Goal: Task Accomplishment & Management: Use online tool/utility

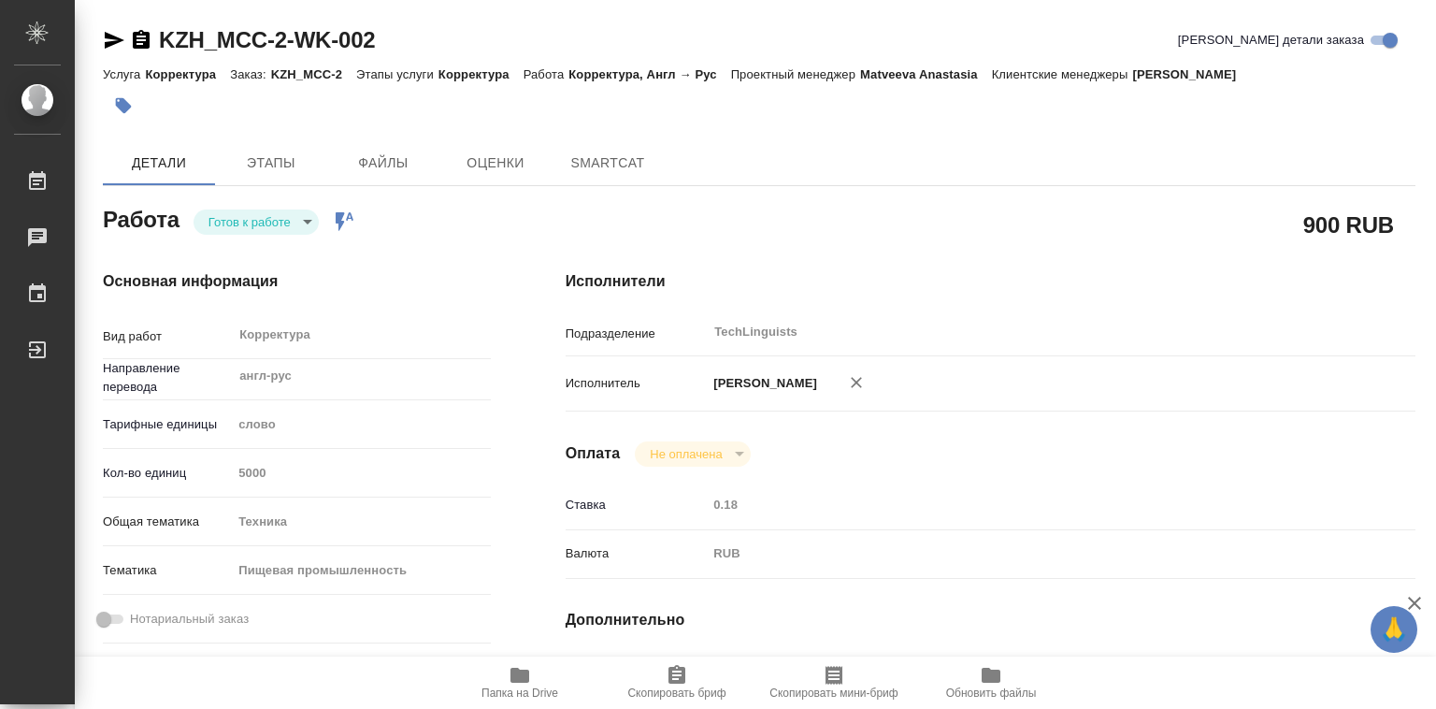
type textarea "x"
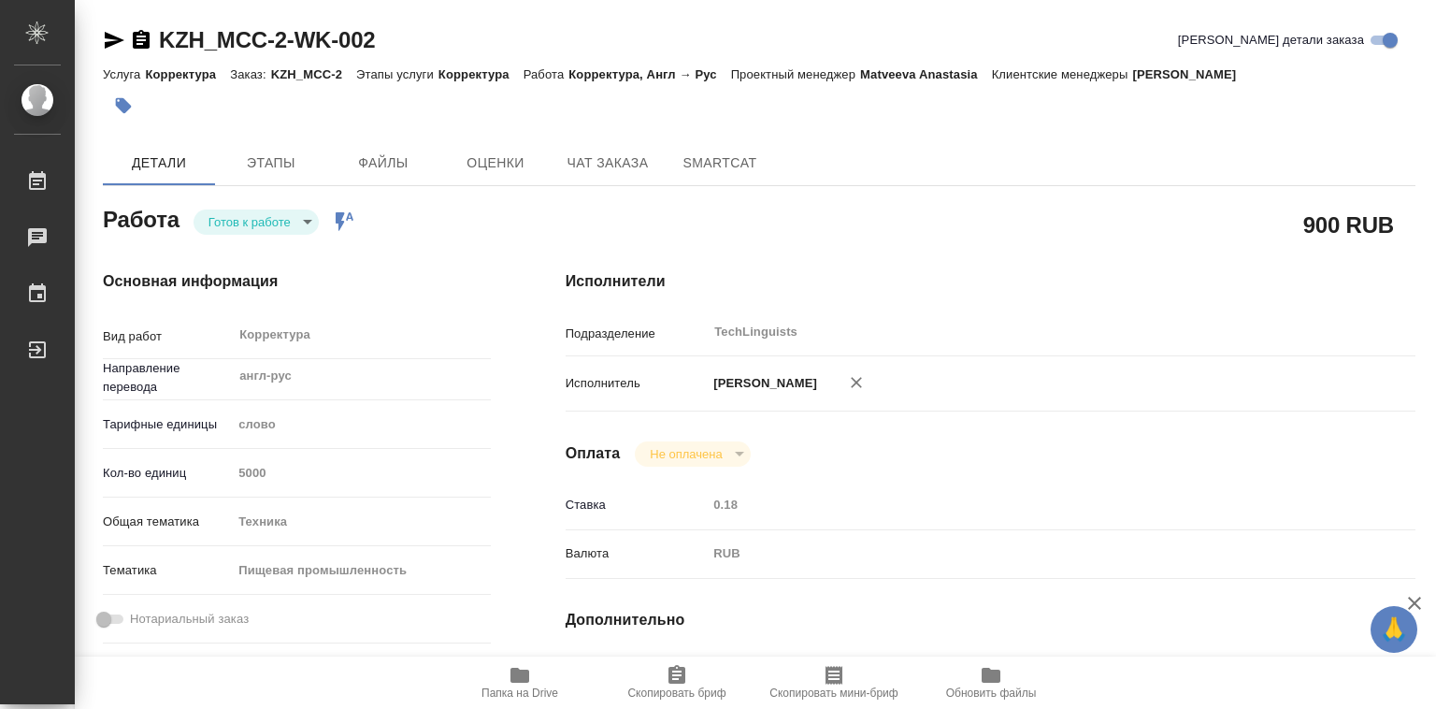
type textarea "x"
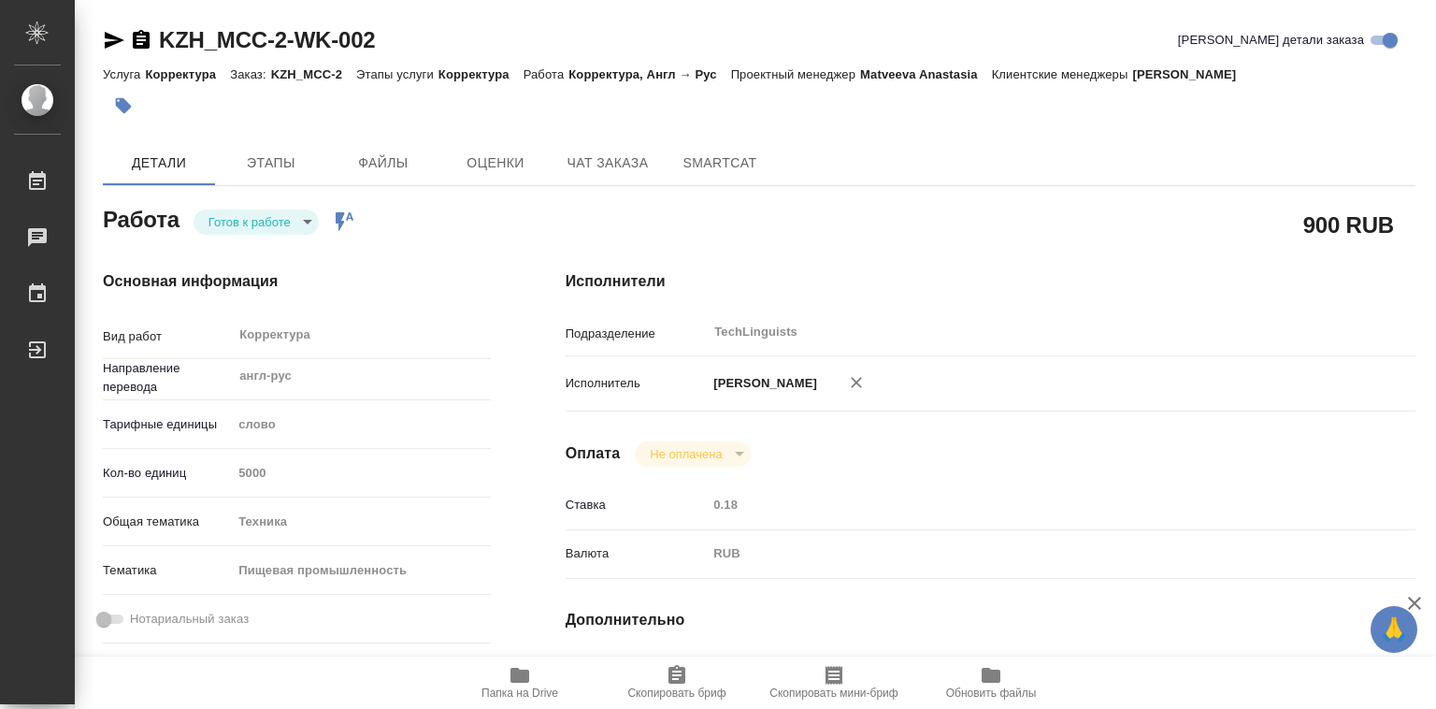
type textarea "x"
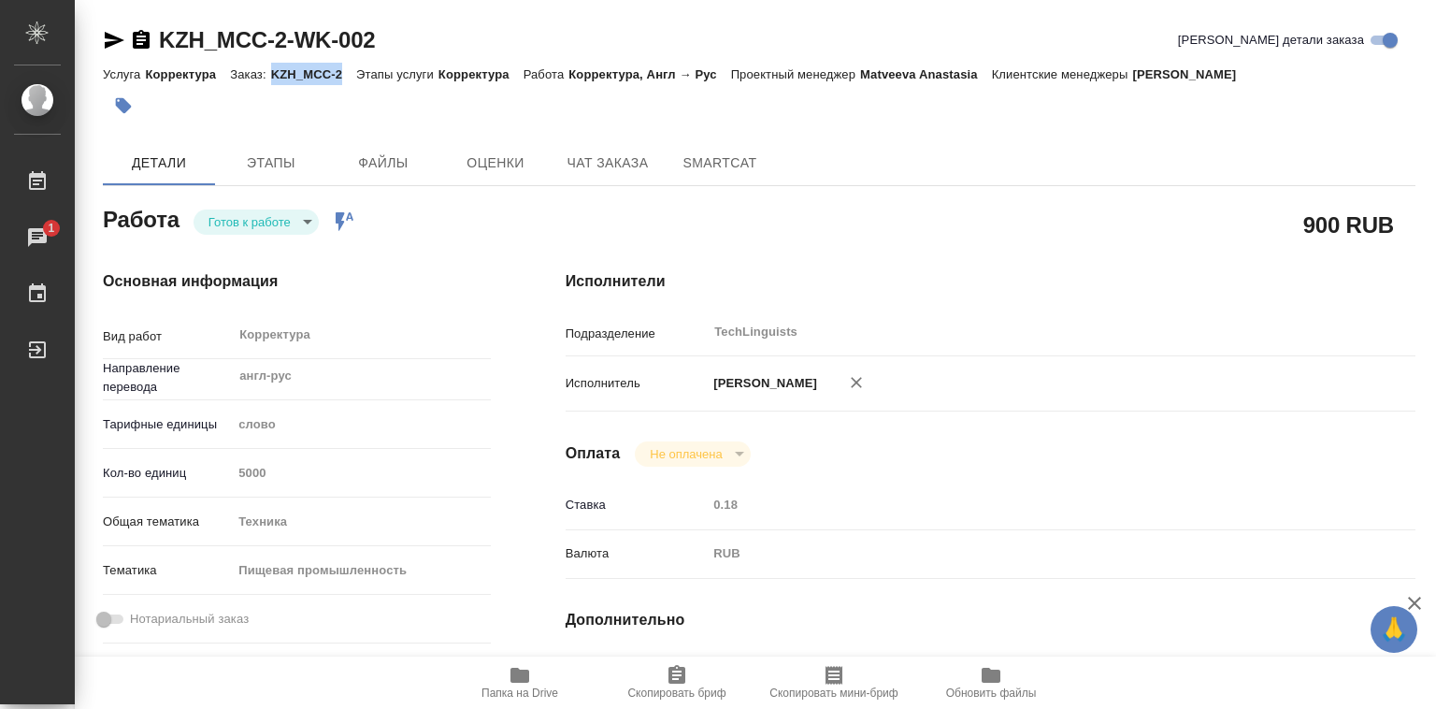
drag, startPoint x: 273, startPoint y: 75, endPoint x: 340, endPoint y: 71, distance: 67.4
click at [340, 71] on p "KZH_MCC-2" at bounding box center [313, 74] width 85 height 14
copy p "KZH_MCC-2"
click at [526, 676] on icon "button" at bounding box center [519, 674] width 19 height 15
click at [331, 69] on p "KZH_MCC-2" at bounding box center [313, 74] width 85 height 14
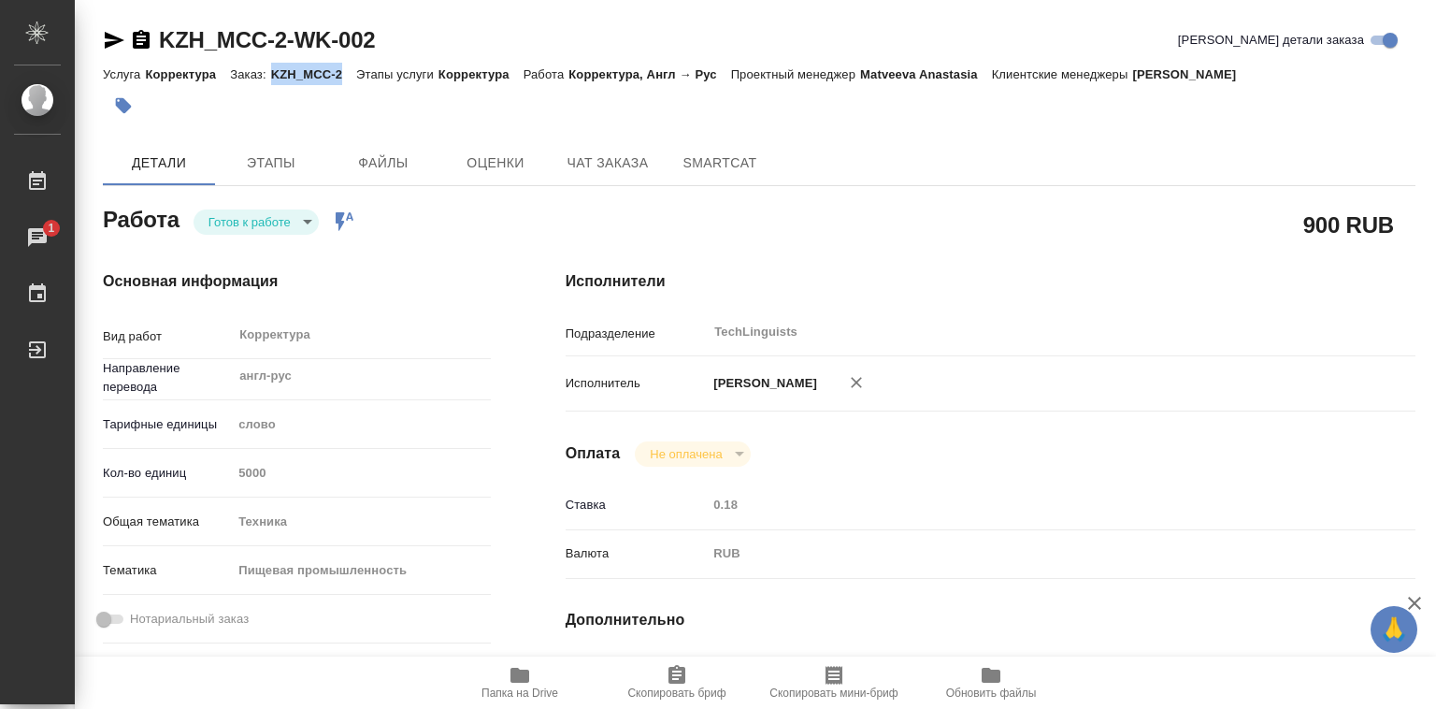
drag, startPoint x: 271, startPoint y: 72, endPoint x: 341, endPoint y: 75, distance: 70.2
click at [342, 75] on p "KZH_MCC-2" at bounding box center [313, 74] width 85 height 14
copy p "KZH_MCC-2"
click at [287, 216] on body "🙏 .cls-1 fill:#fff; AWATERA [PERSON_NAME]lebedeva Работы 1 Чаты График Выйти KZ…" at bounding box center [718, 354] width 1436 height 709
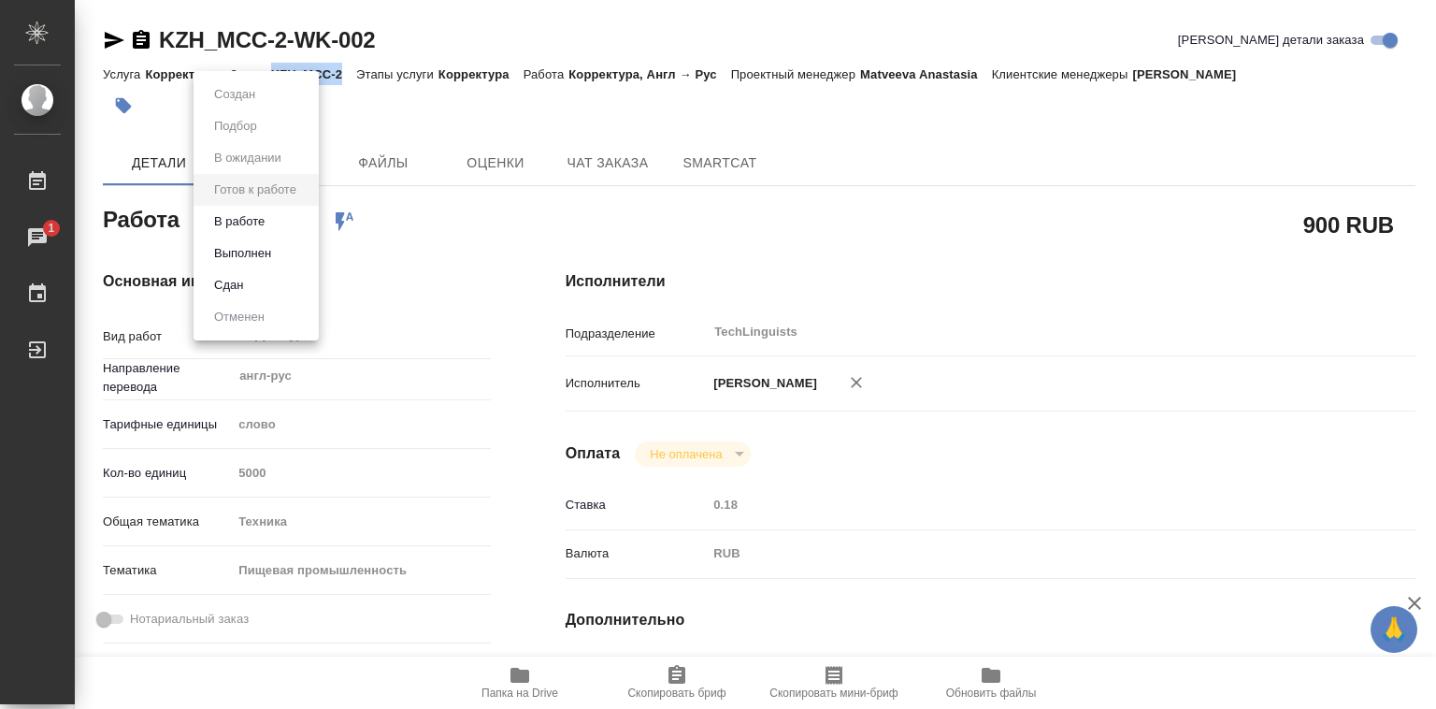
click at [281, 224] on li "В работе" at bounding box center [256, 222] width 125 height 32
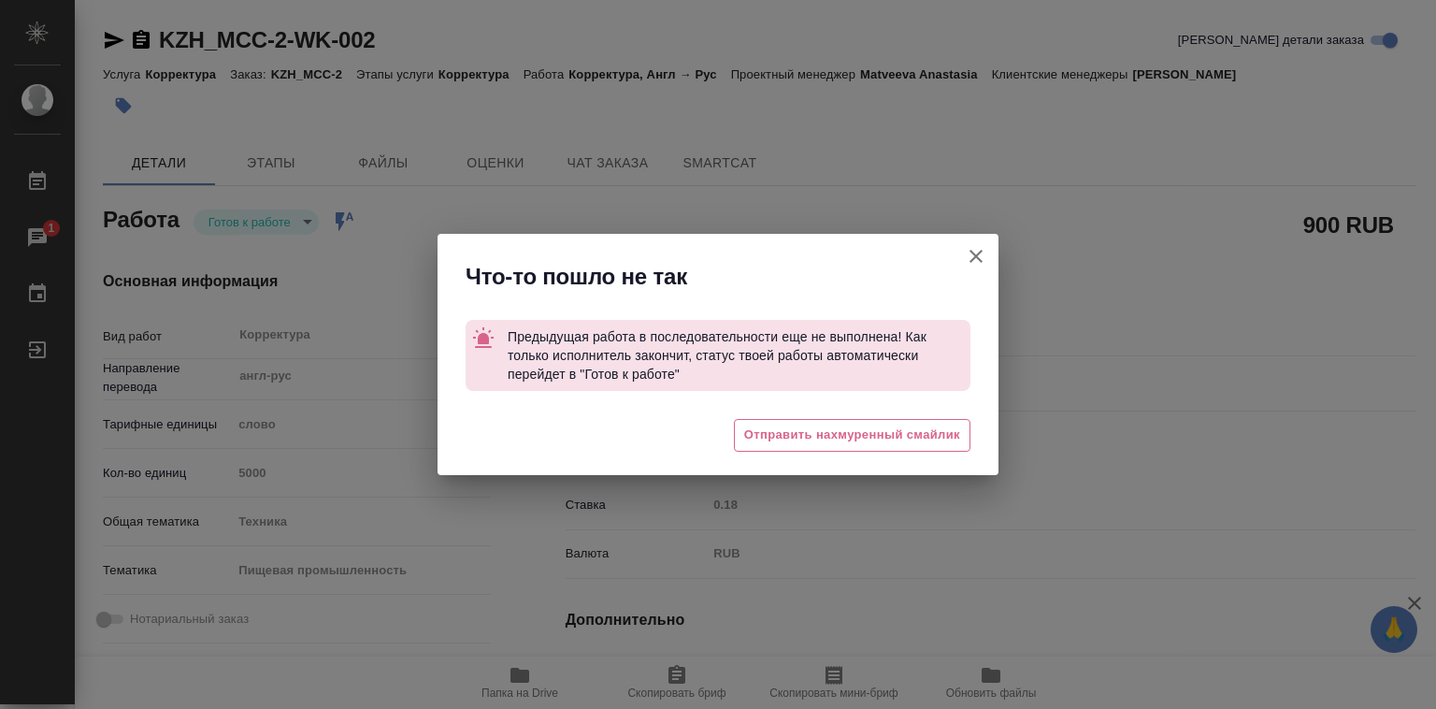
type textarea "x"
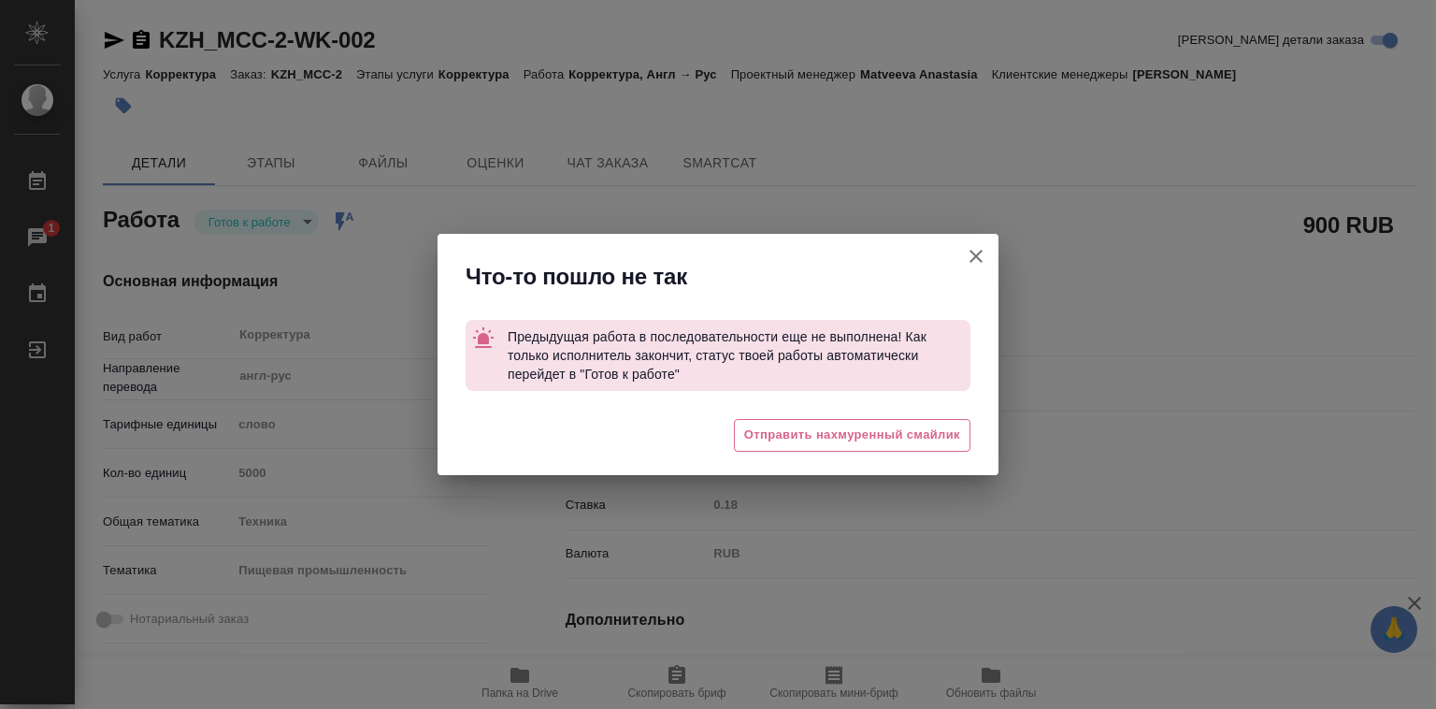
type textarea "x"
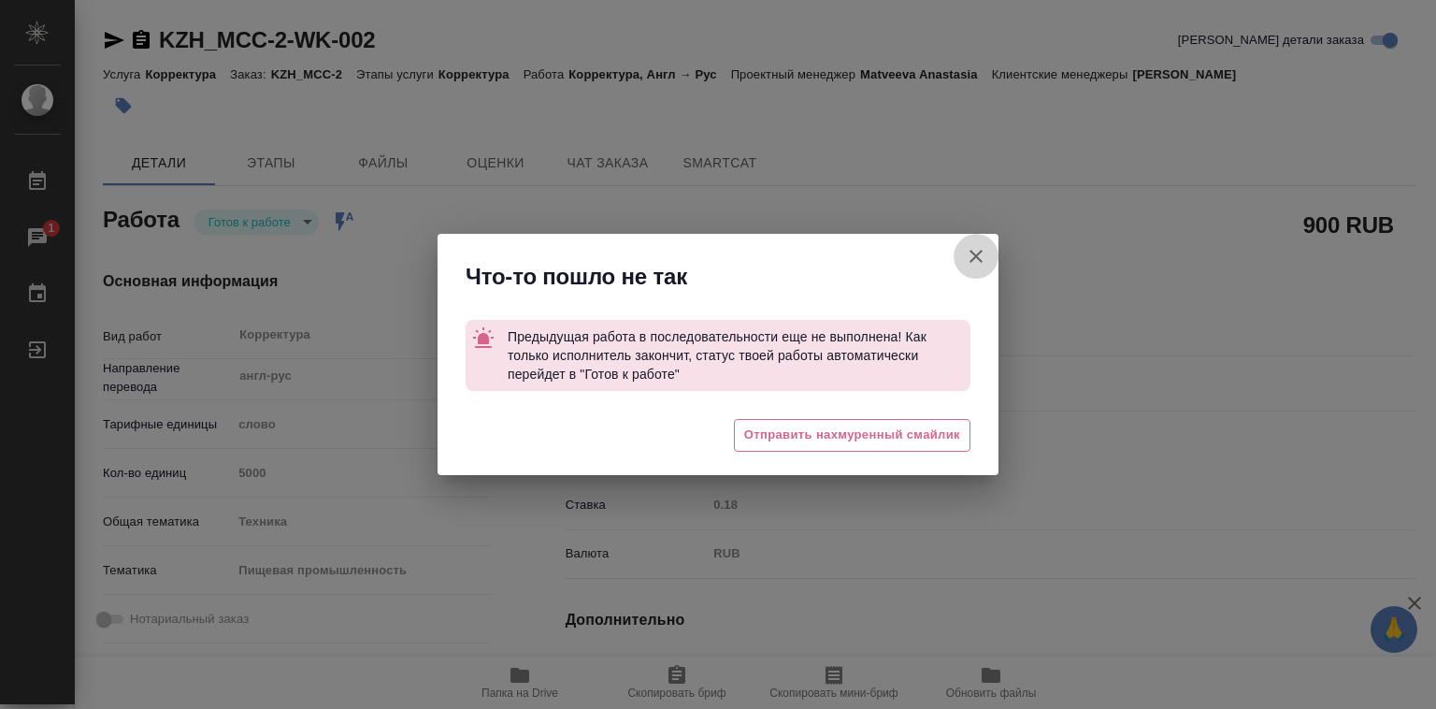
click at [976, 255] on icon "button" at bounding box center [975, 256] width 13 height 13
type textarea "x"
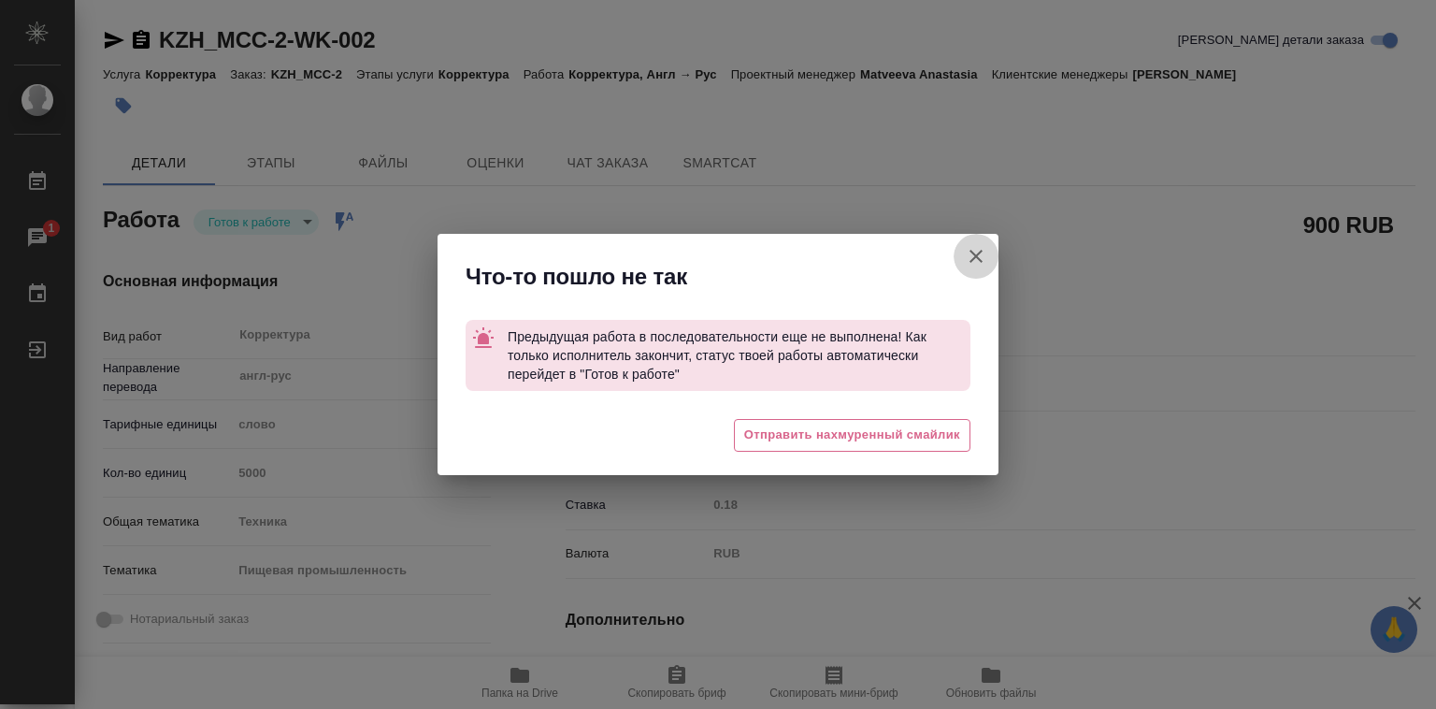
type textarea "x"
